Goal: Task Accomplishment & Management: Complete application form

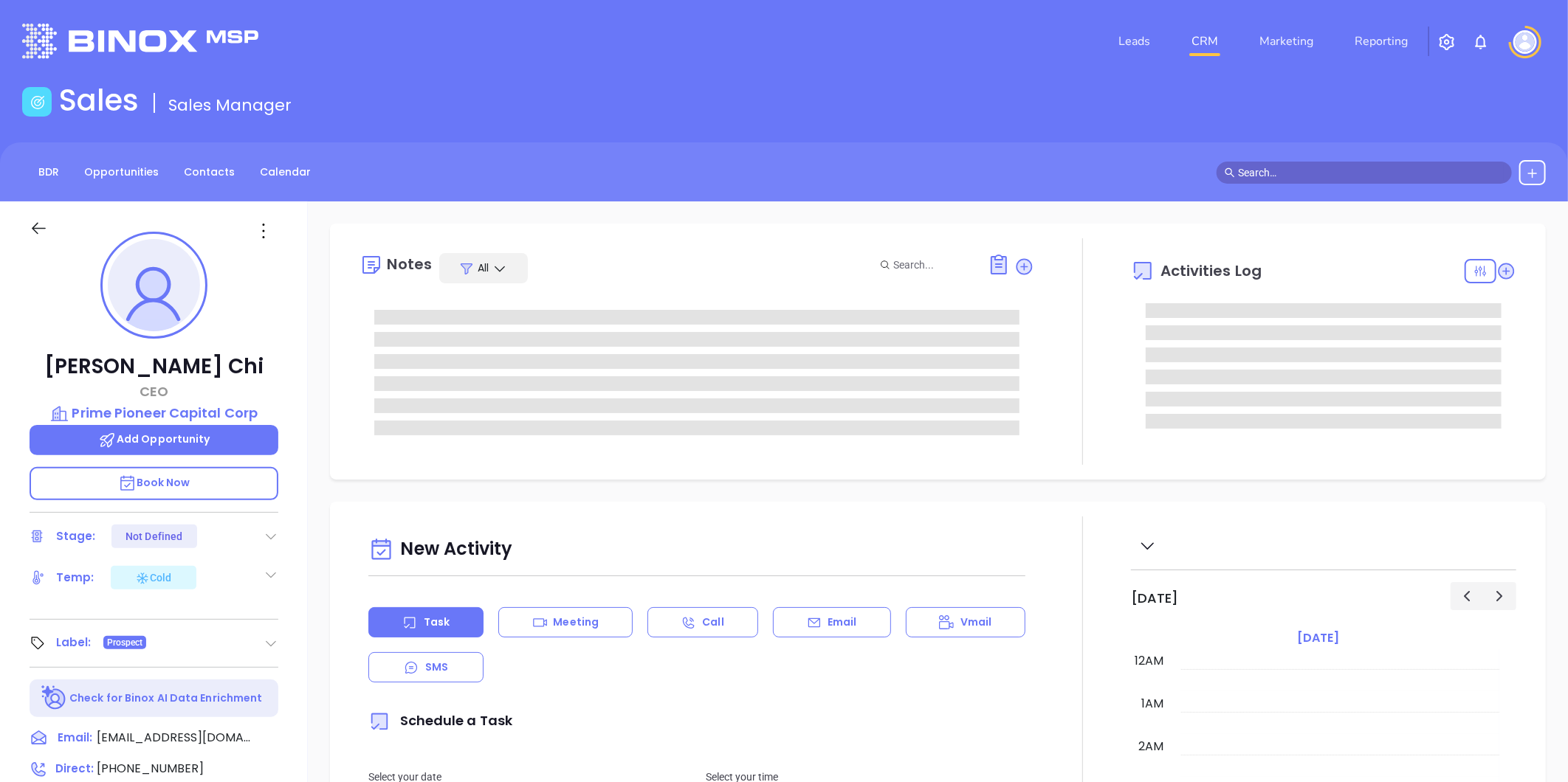
type input "[DATE]"
type input "[PERSON_NAME]"
